Goal: Navigation & Orientation: Find specific page/section

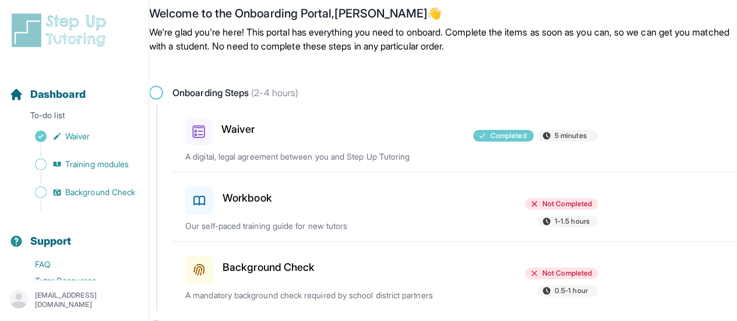
scroll to position [52, 0]
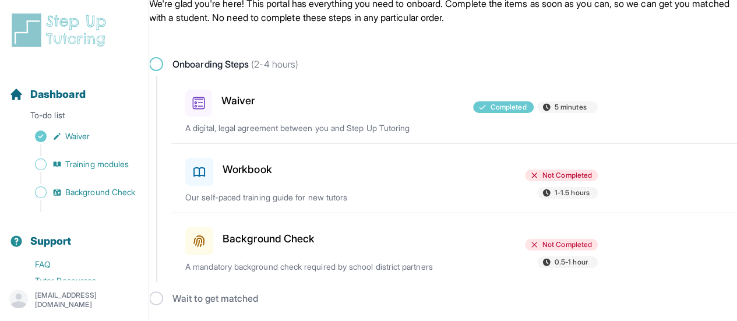
click at [272, 181] on div "Workbook" at bounding box center [251, 169] width 133 height 33
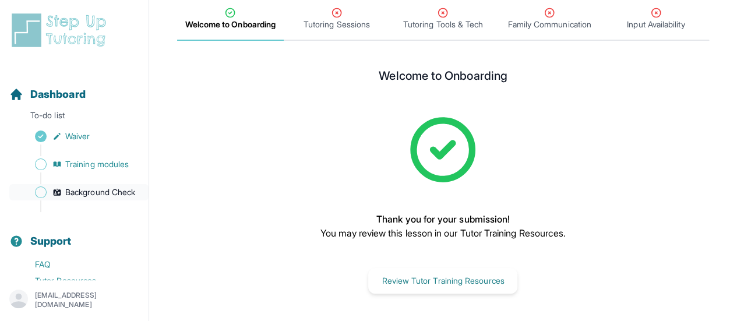
scroll to position [88, 0]
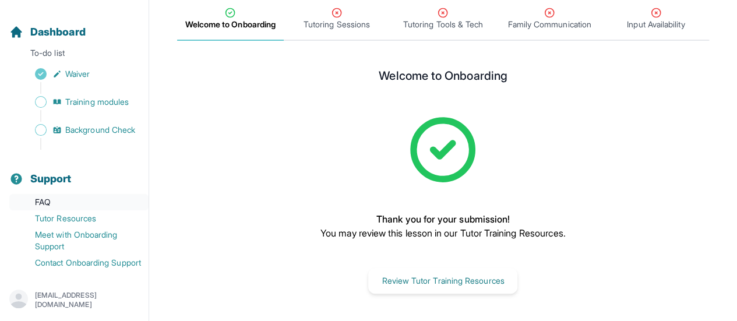
click at [63, 194] on link "FAQ" at bounding box center [78, 202] width 139 height 16
